Goal: Information Seeking & Learning: Learn about a topic

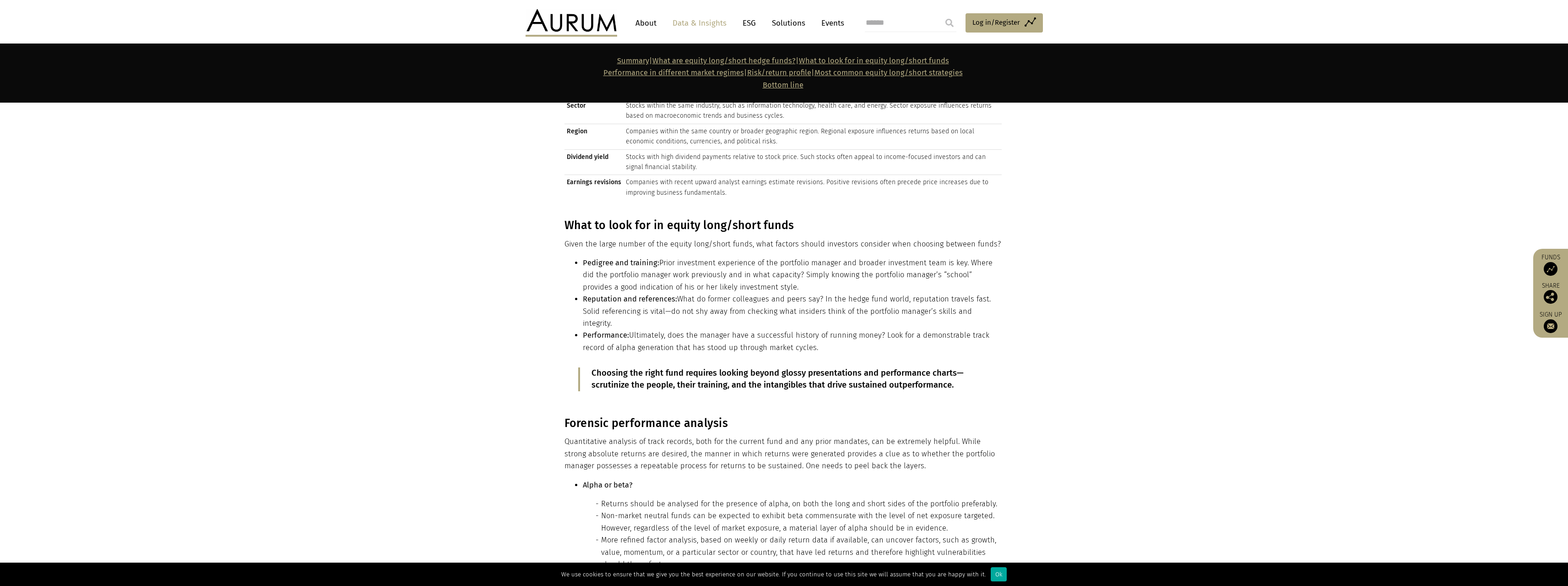
scroll to position [5177, 0]
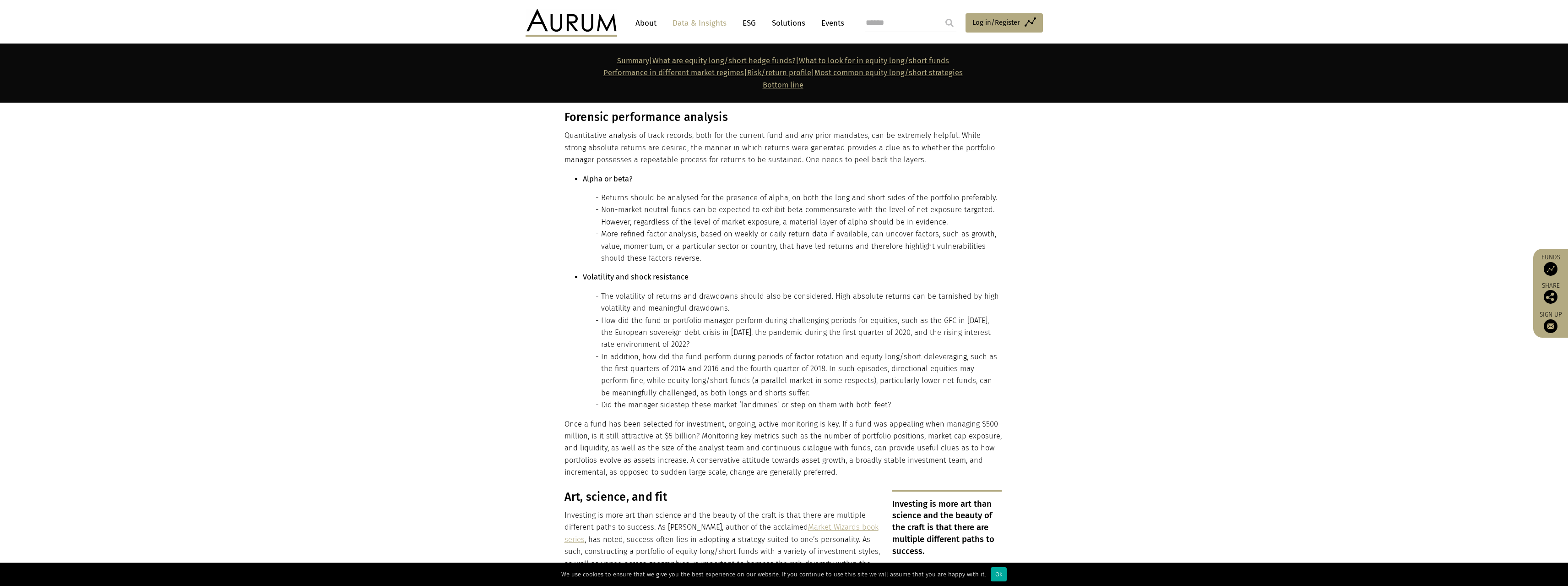
click at [702, 27] on link "Data & Insights" at bounding box center [699, 23] width 63 height 17
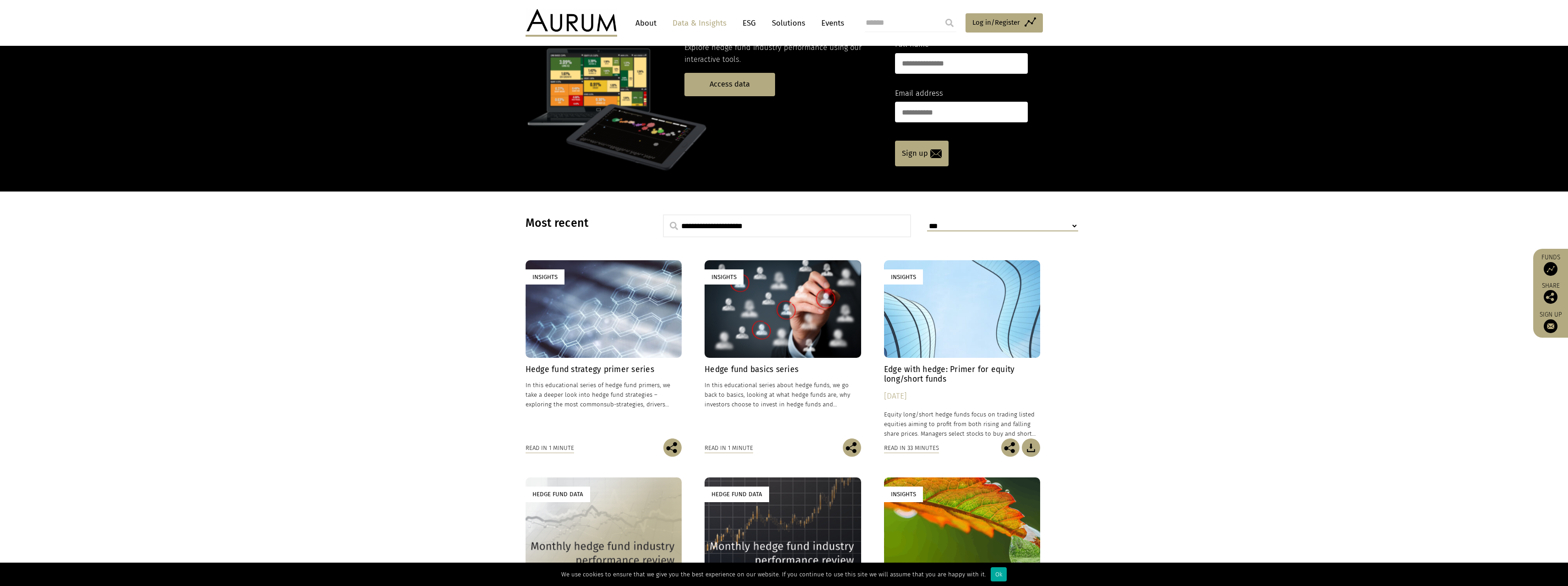
scroll to position [91, 0]
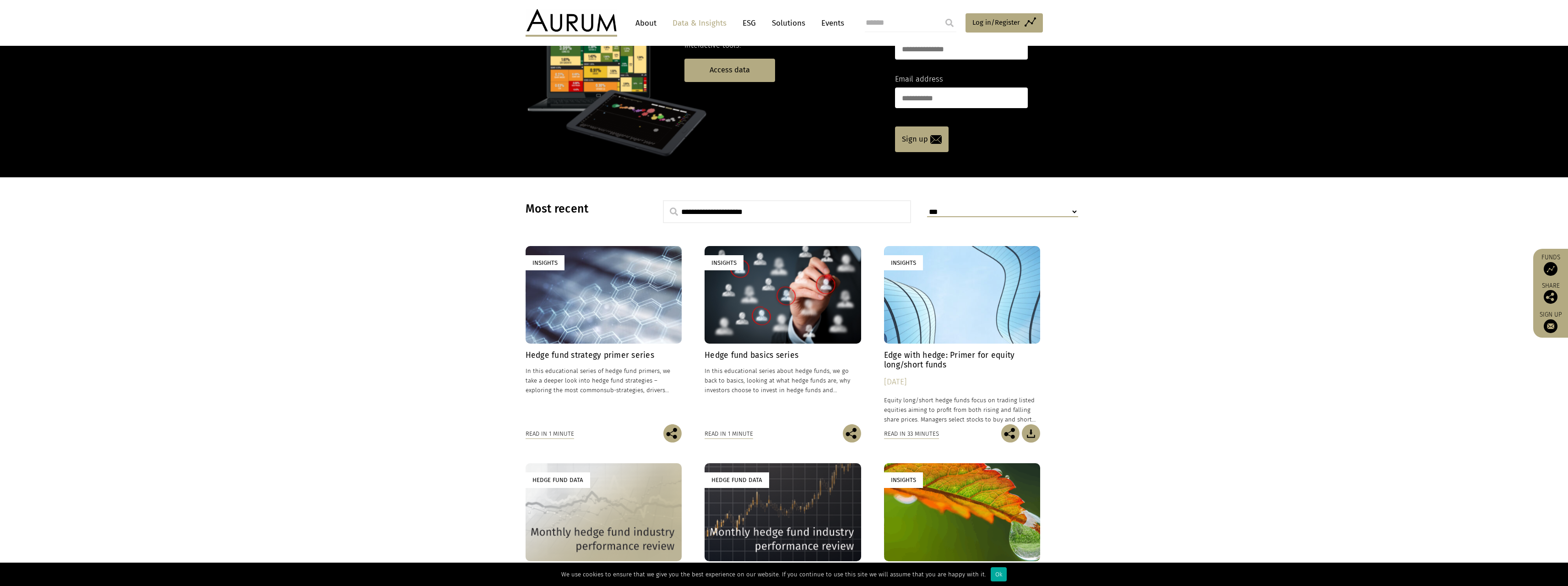
click at [581, 351] on h4 "Hedge fund strategy primer series" at bounding box center [603, 355] width 156 height 10
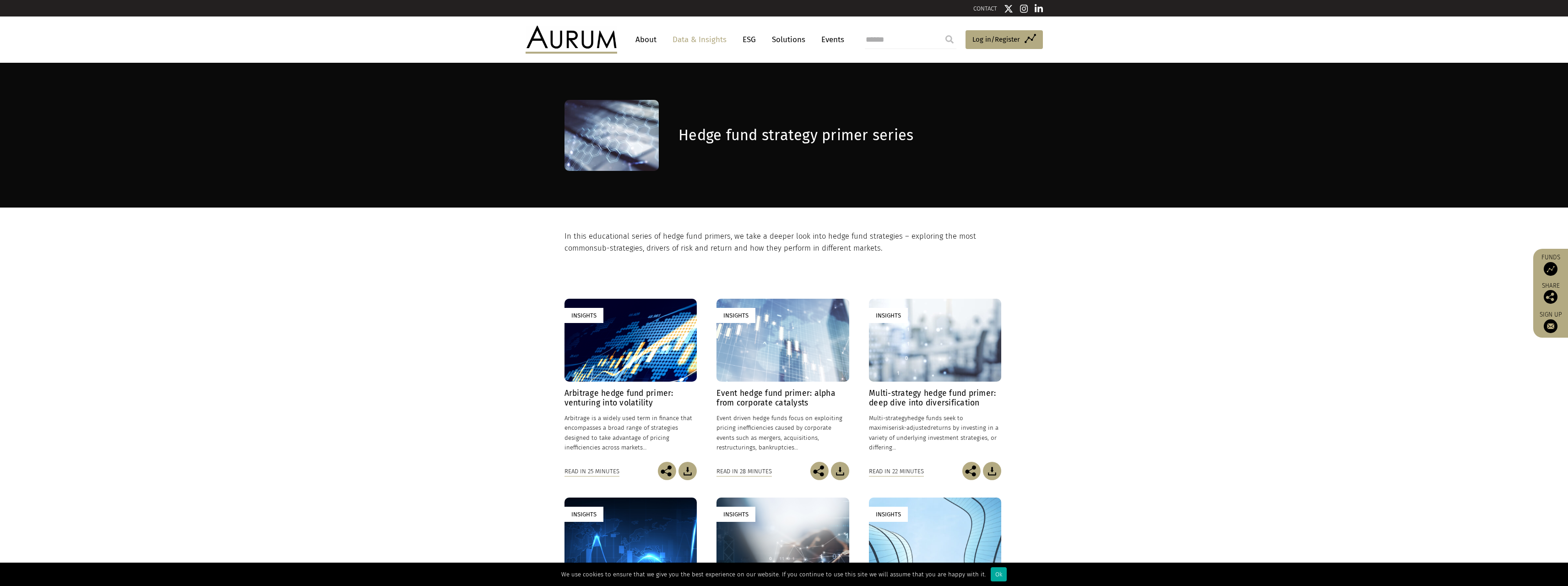
click at [893, 395] on h4 "Multi-strategy hedge fund primer: deep dive into diversification" at bounding box center [935, 398] width 132 height 19
